Goal: Navigation & Orientation: Find specific page/section

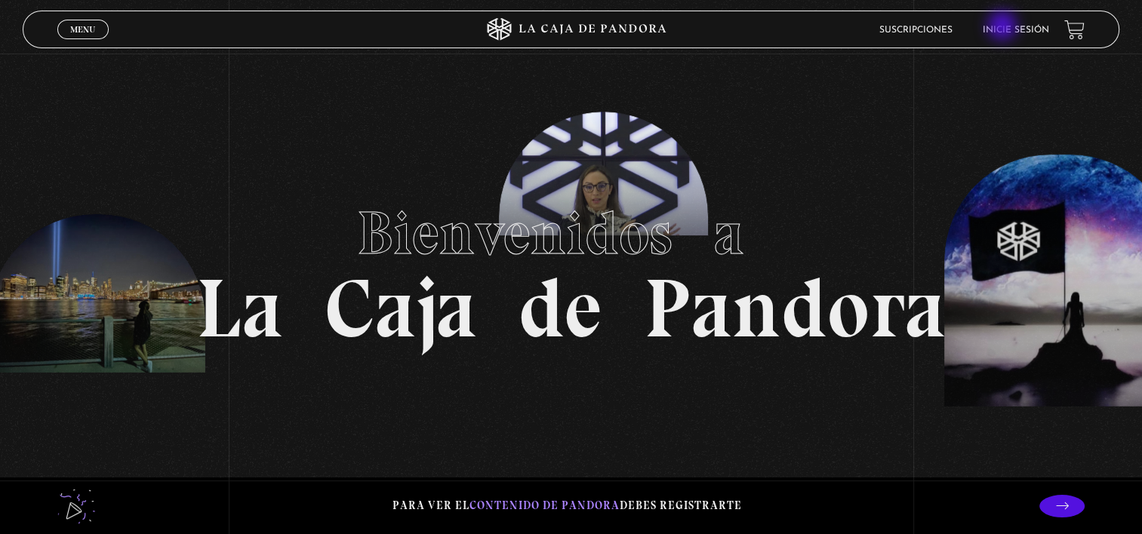
click at [1004, 27] on link "Inicie sesión" at bounding box center [1016, 30] width 66 height 9
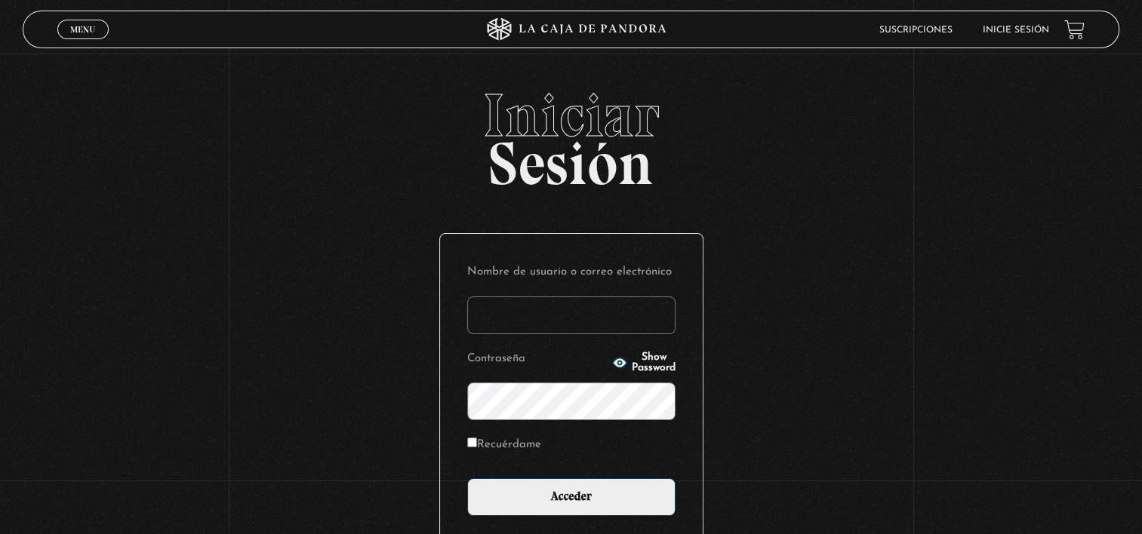
click at [1004, 27] on link "Inicie sesión" at bounding box center [1016, 30] width 66 height 9
click at [506, 326] on input "Nombre de usuario o correo electrónico" at bounding box center [571, 316] width 208 height 38
type input "[EMAIL_ADDRESS][DOMAIN_NAME]"
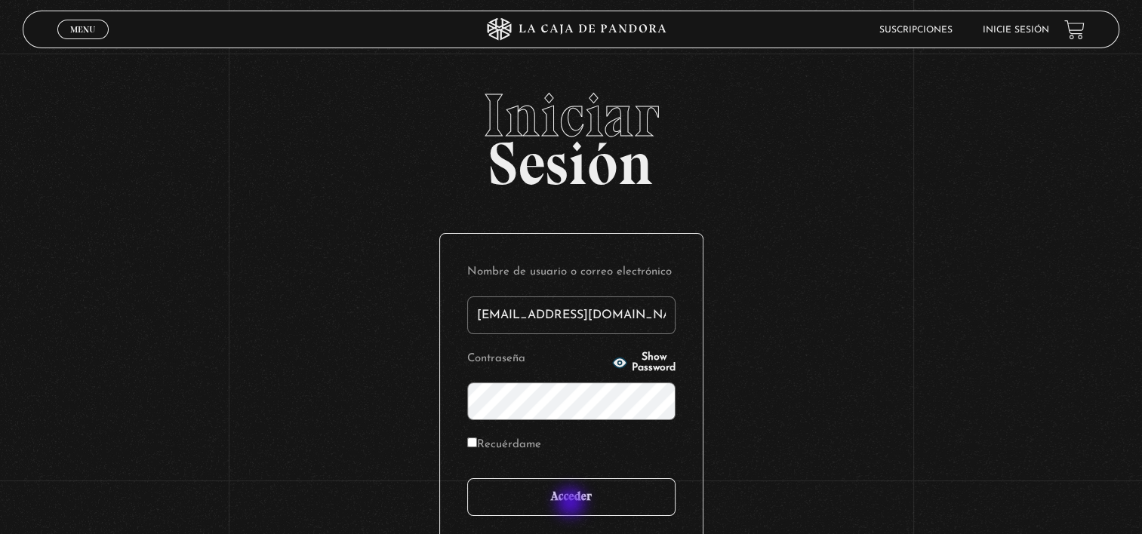
click at [572, 504] on input "Acceder" at bounding box center [571, 497] width 208 height 38
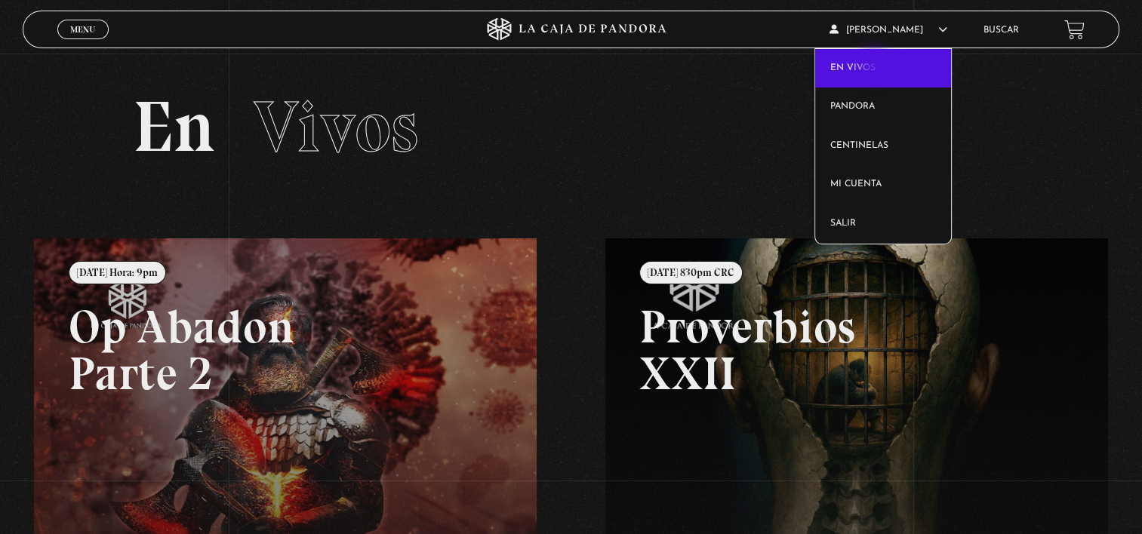
click at [875, 66] on link "En vivos" at bounding box center [883, 68] width 136 height 39
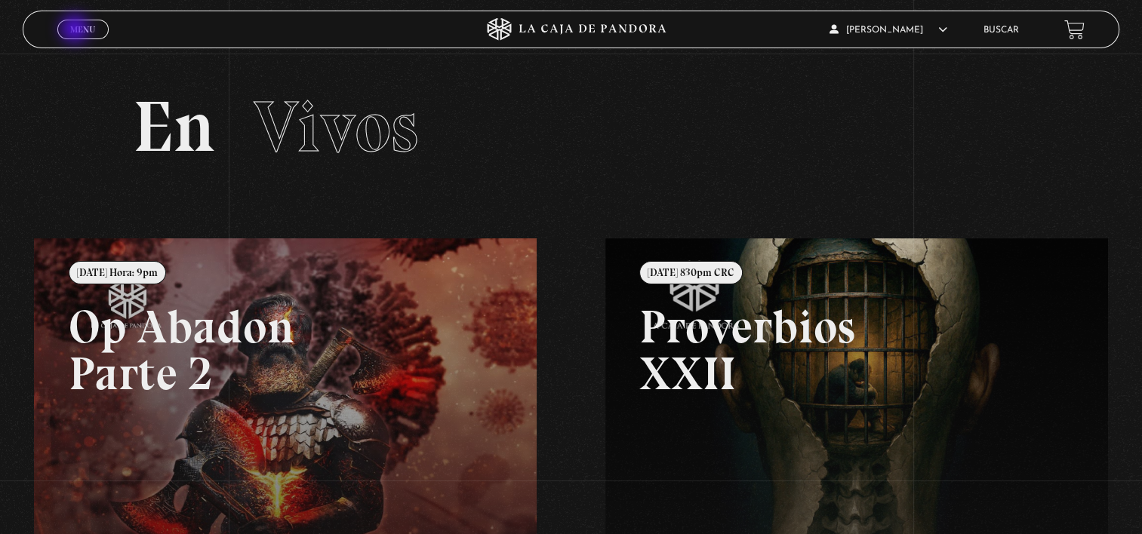
click at [76, 30] on span "Menu" at bounding box center [82, 29] width 25 height 9
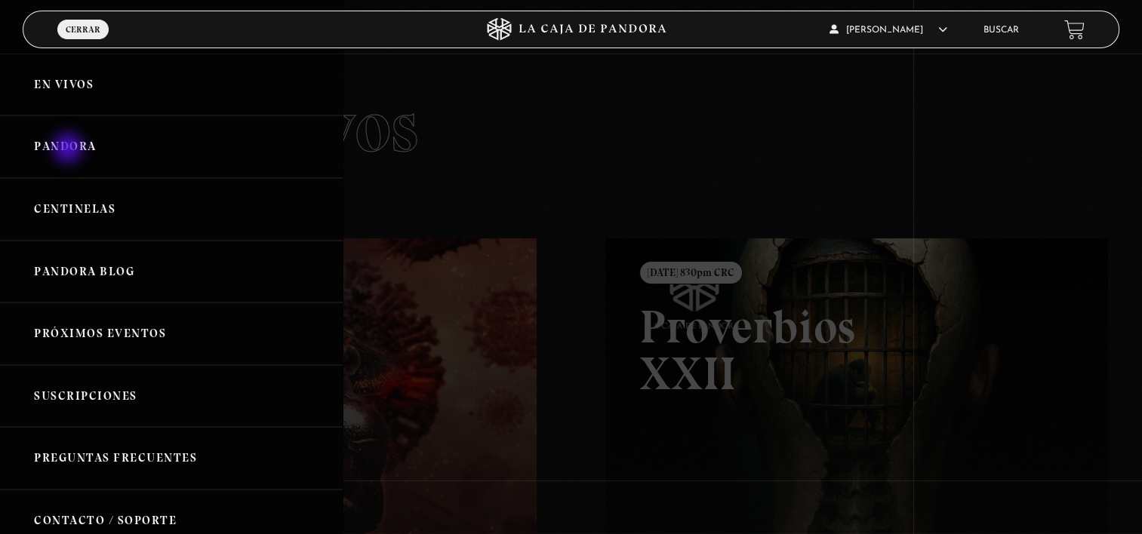
click at [69, 149] on link "Pandora" at bounding box center [171, 146] width 343 height 63
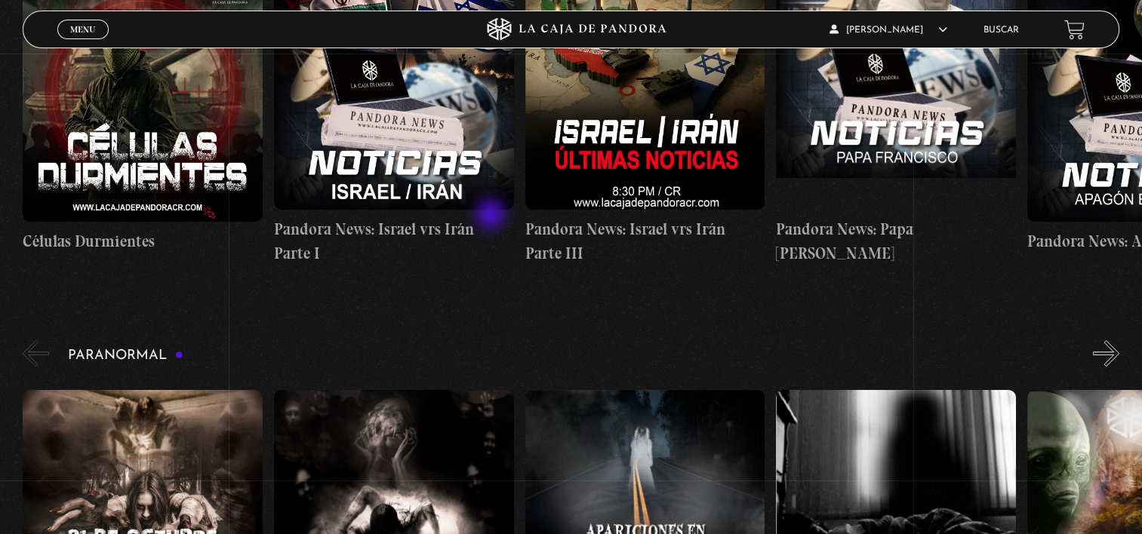
scroll to position [528, 0]
